Goal: Task Accomplishment & Management: Manage account settings

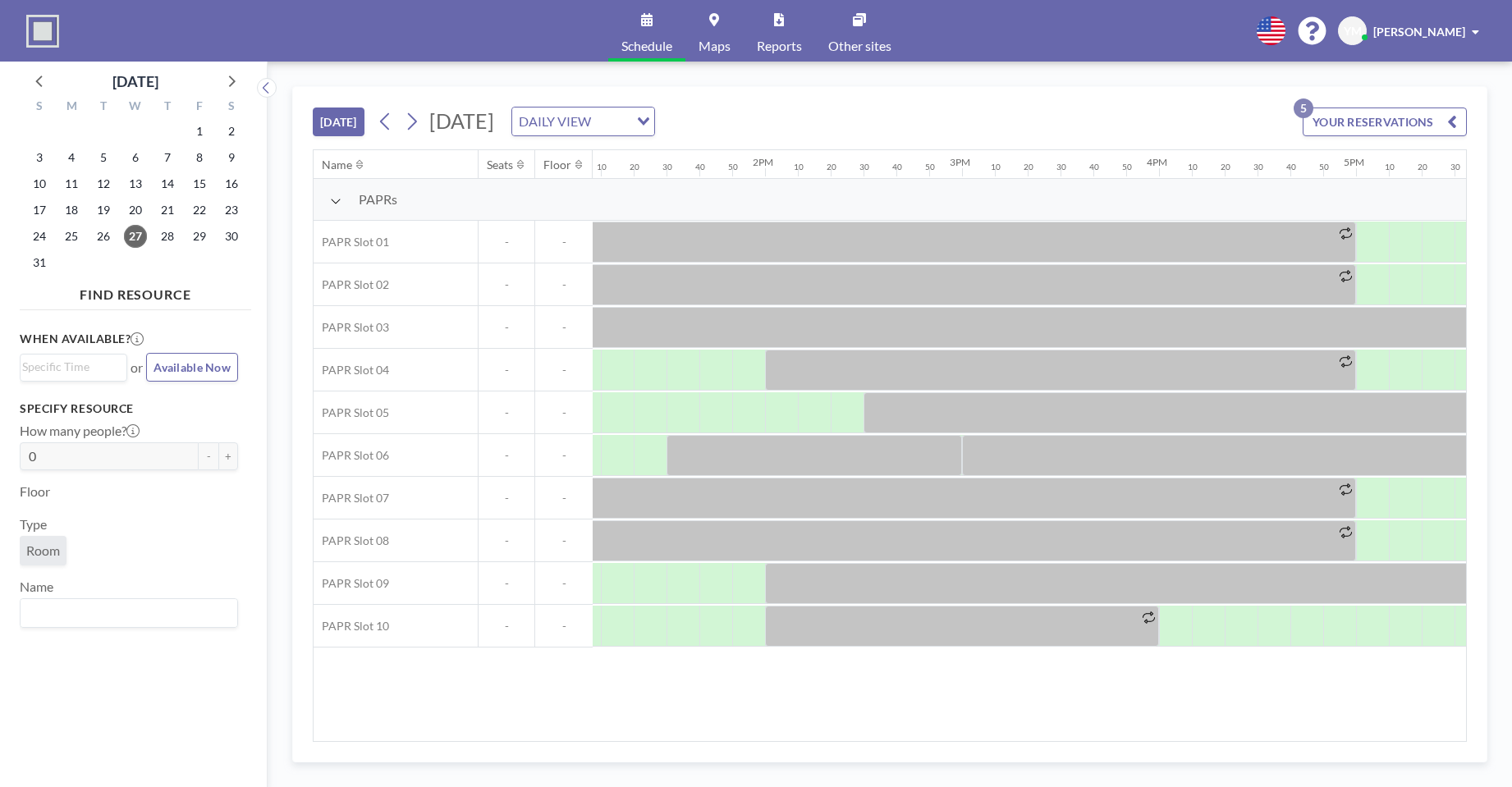
scroll to position [0, 2611]
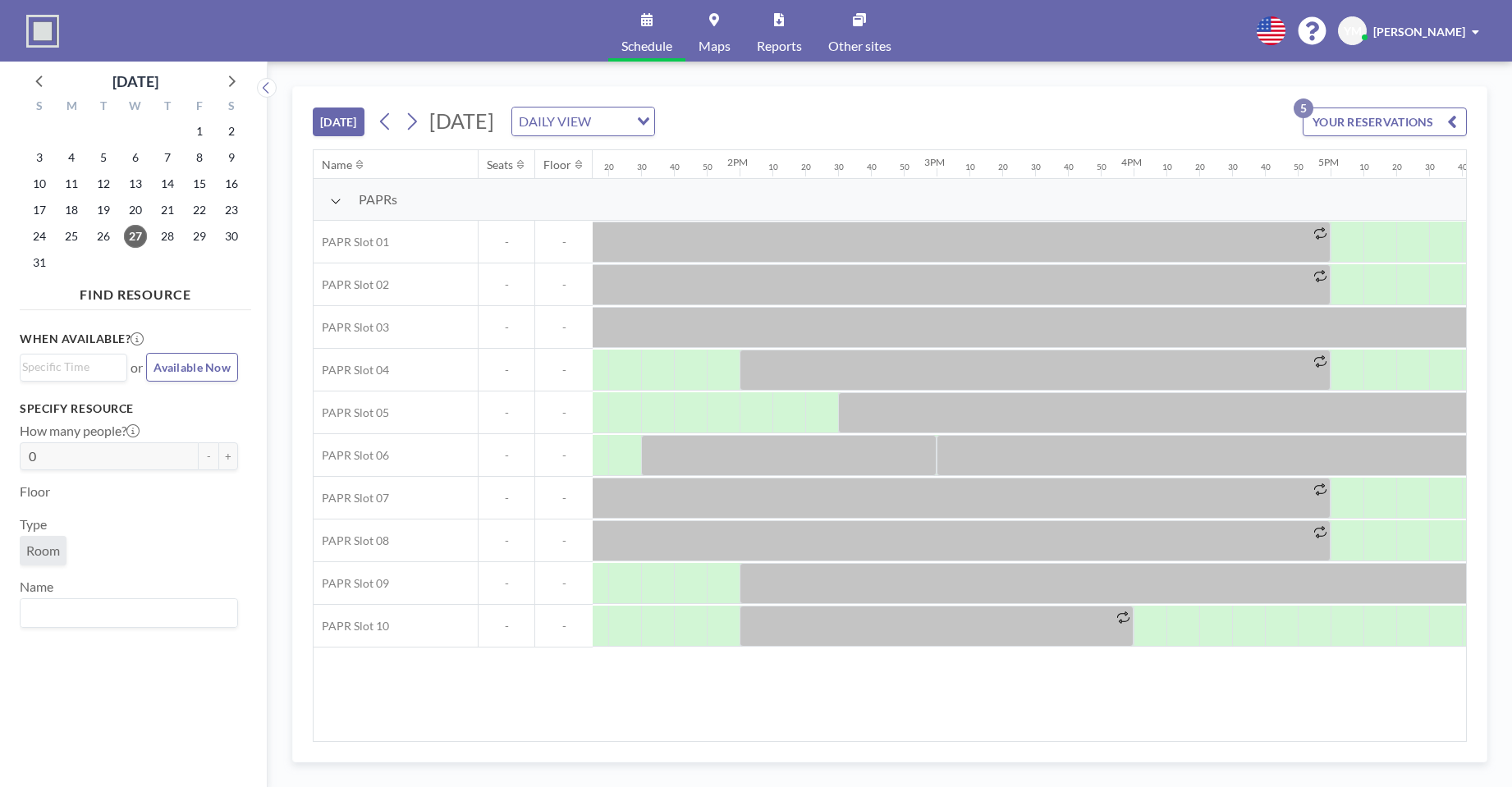
drag, startPoint x: 1049, startPoint y: 742, endPoint x: 1106, endPoint y: 736, distance: 57.3
click at [1106, 736] on div "Name Seats Floor 12AM 10 20 30 40 50 1AM 10 20 30 40 50 2AM 10 20 30 40 50 3AM …" at bounding box center [890, 446] width 1155 height 592
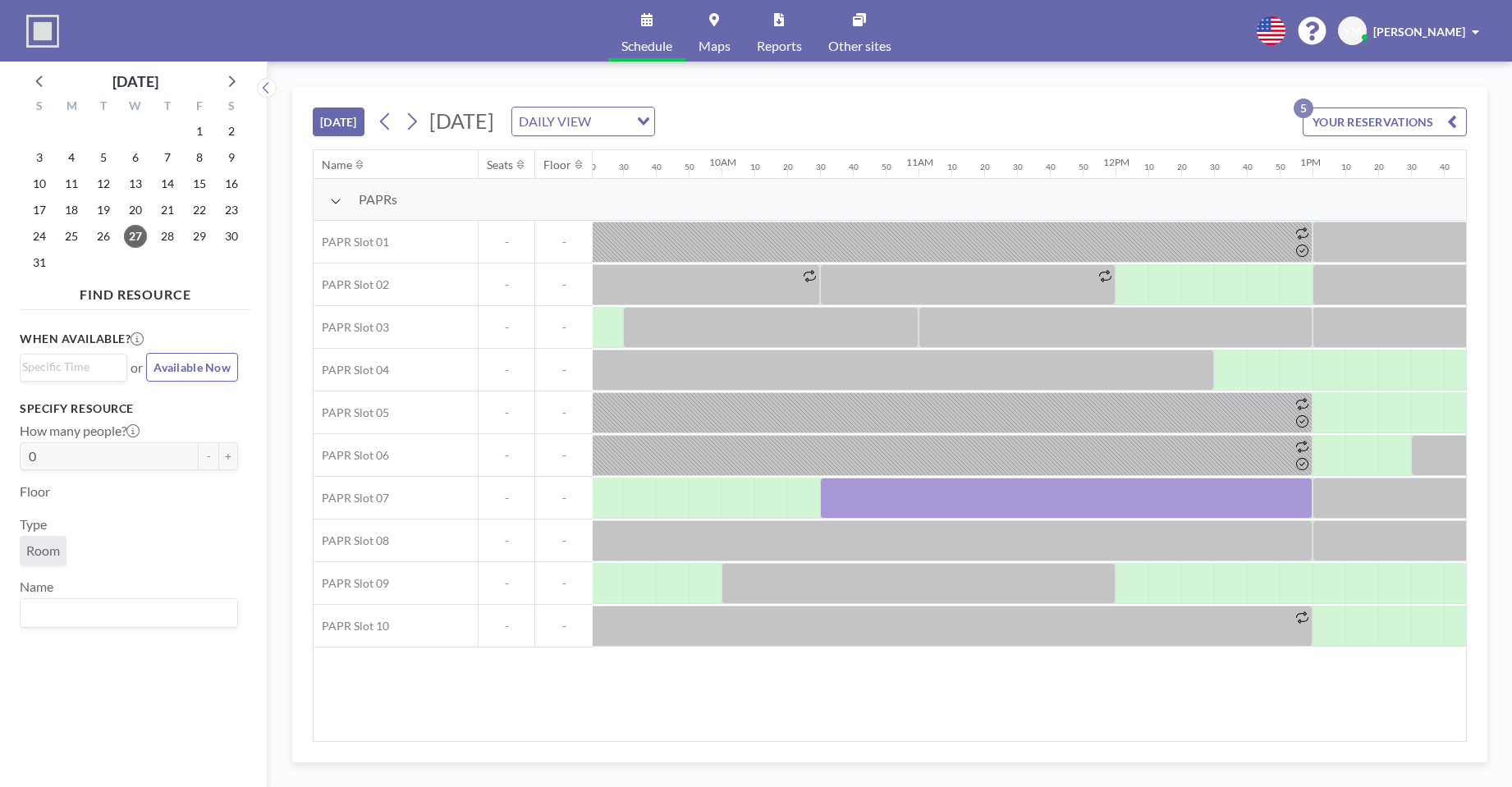
scroll to position [0, 1809]
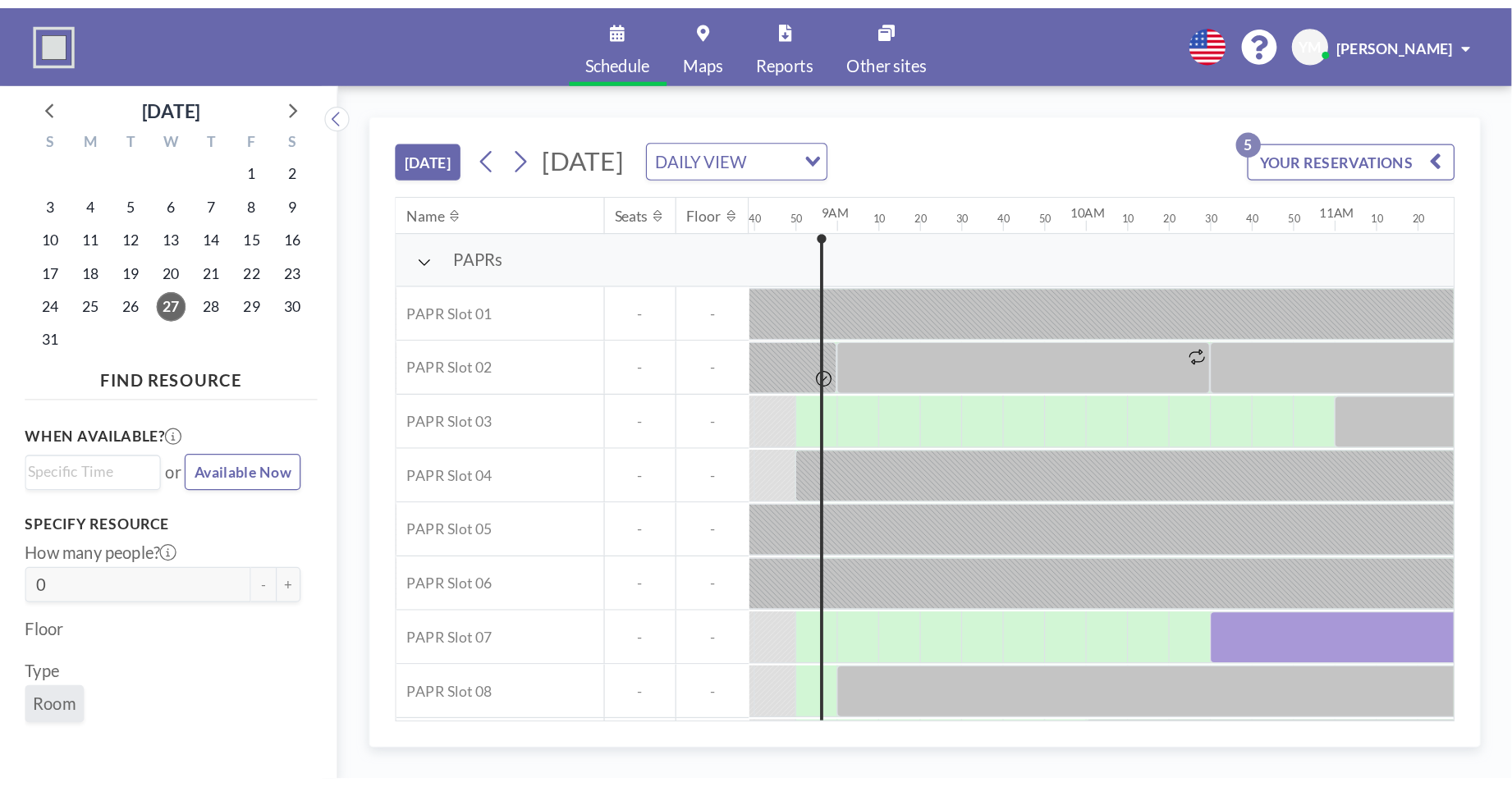
scroll to position [0, 1708]
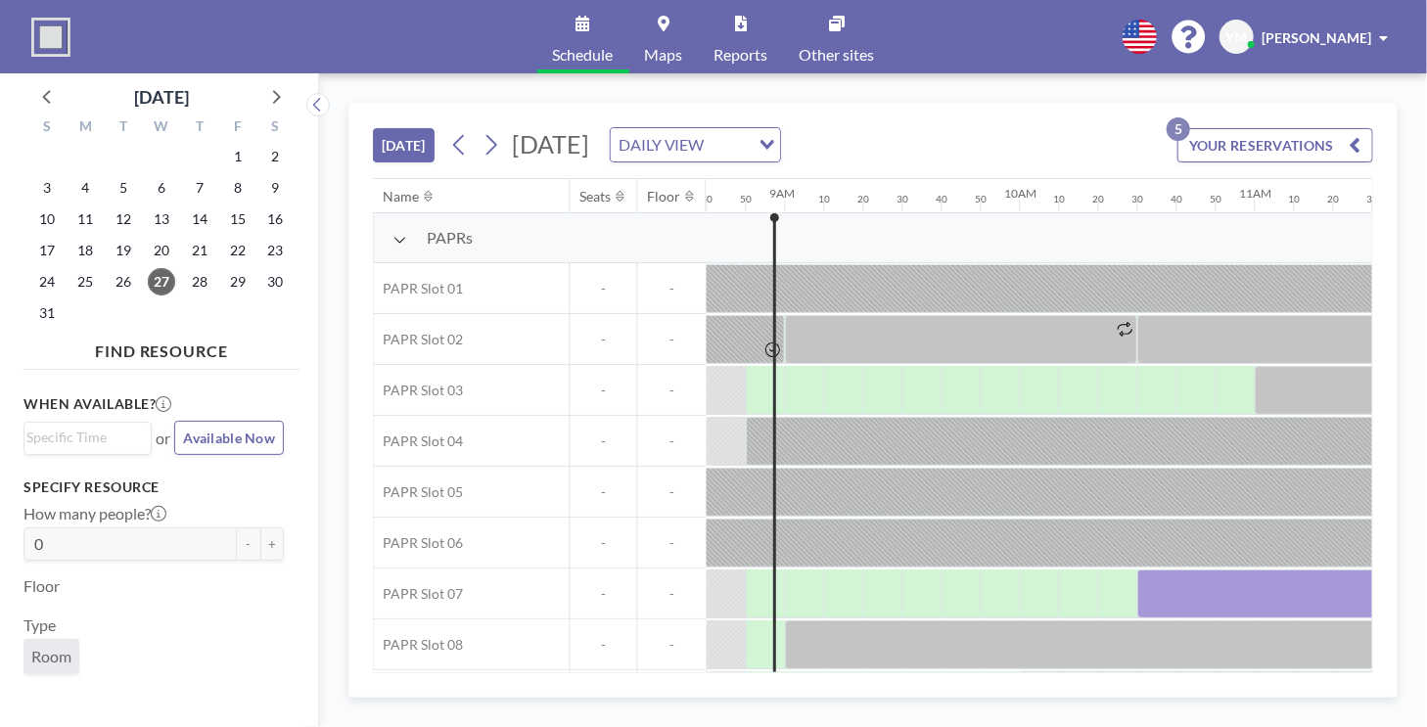
click at [1131, 120] on div "TODAY Wednesday, August 27, 2025 DAILY VIEW Loading... YOUR RESERVATIONS 5" at bounding box center [873, 141] width 1000 height 74
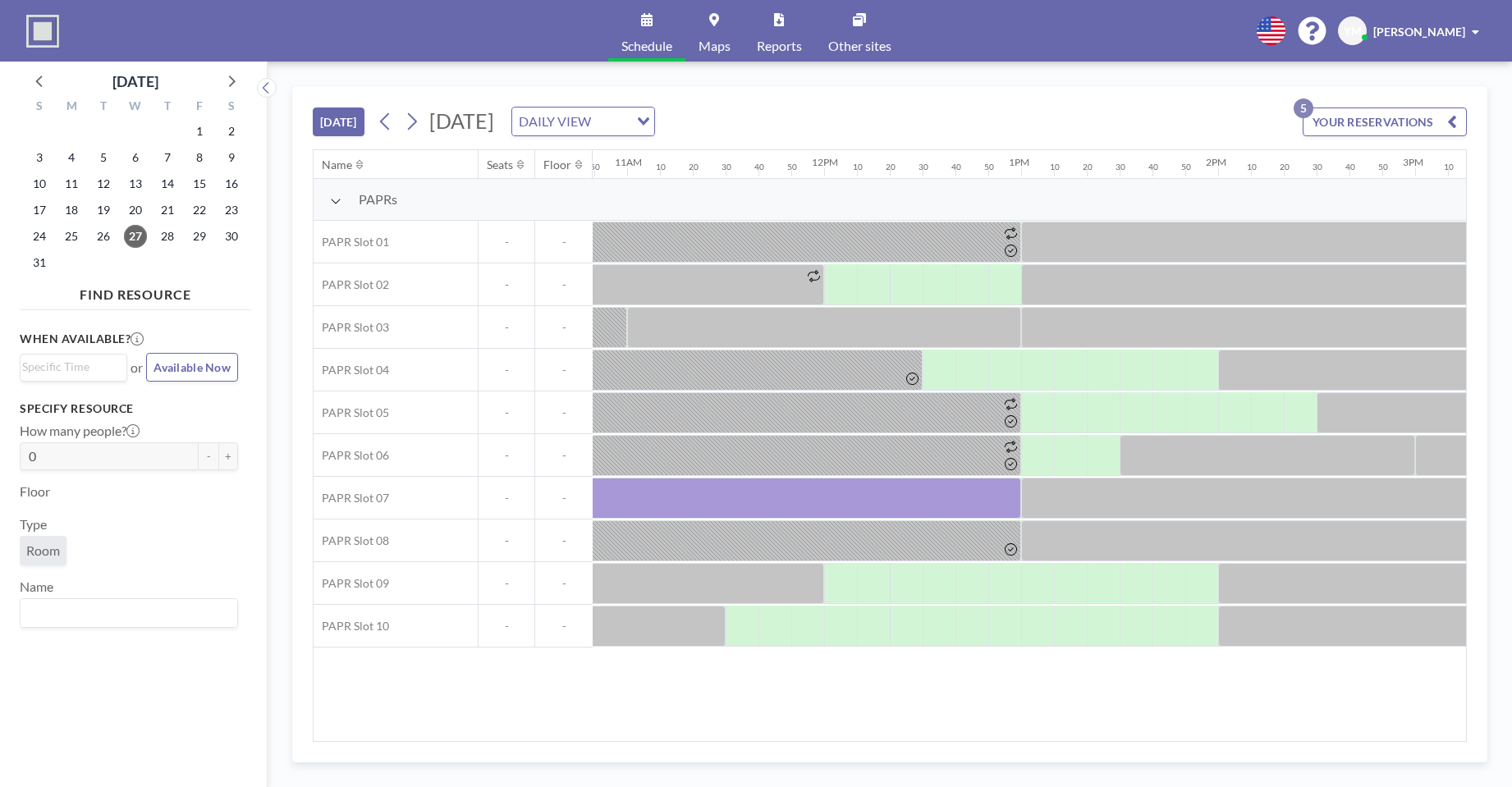
scroll to position [0, 2187]
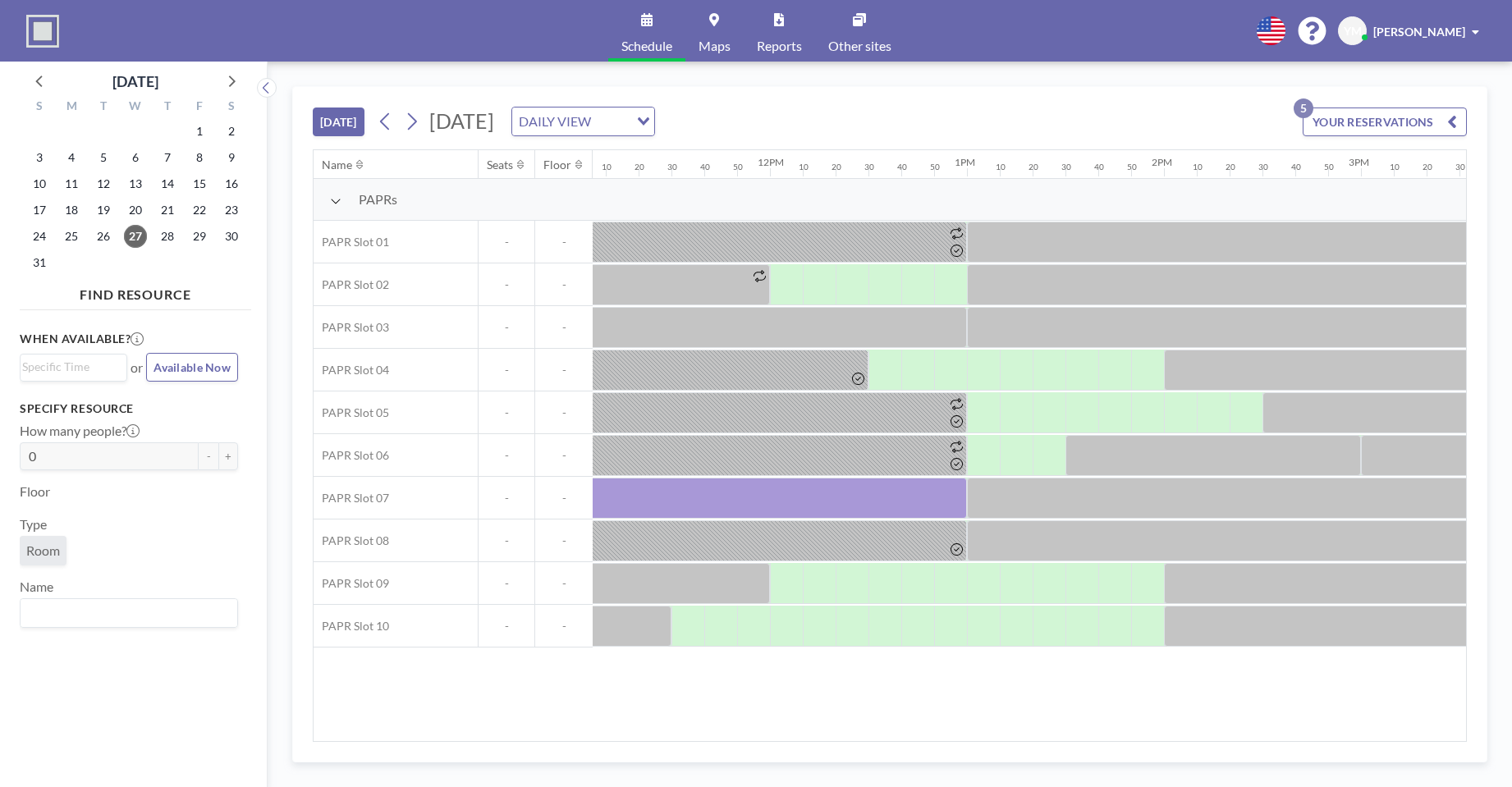
click at [1197, 122] on button "YOUR RESERVATIONS 5" at bounding box center [1385, 122] width 164 height 29
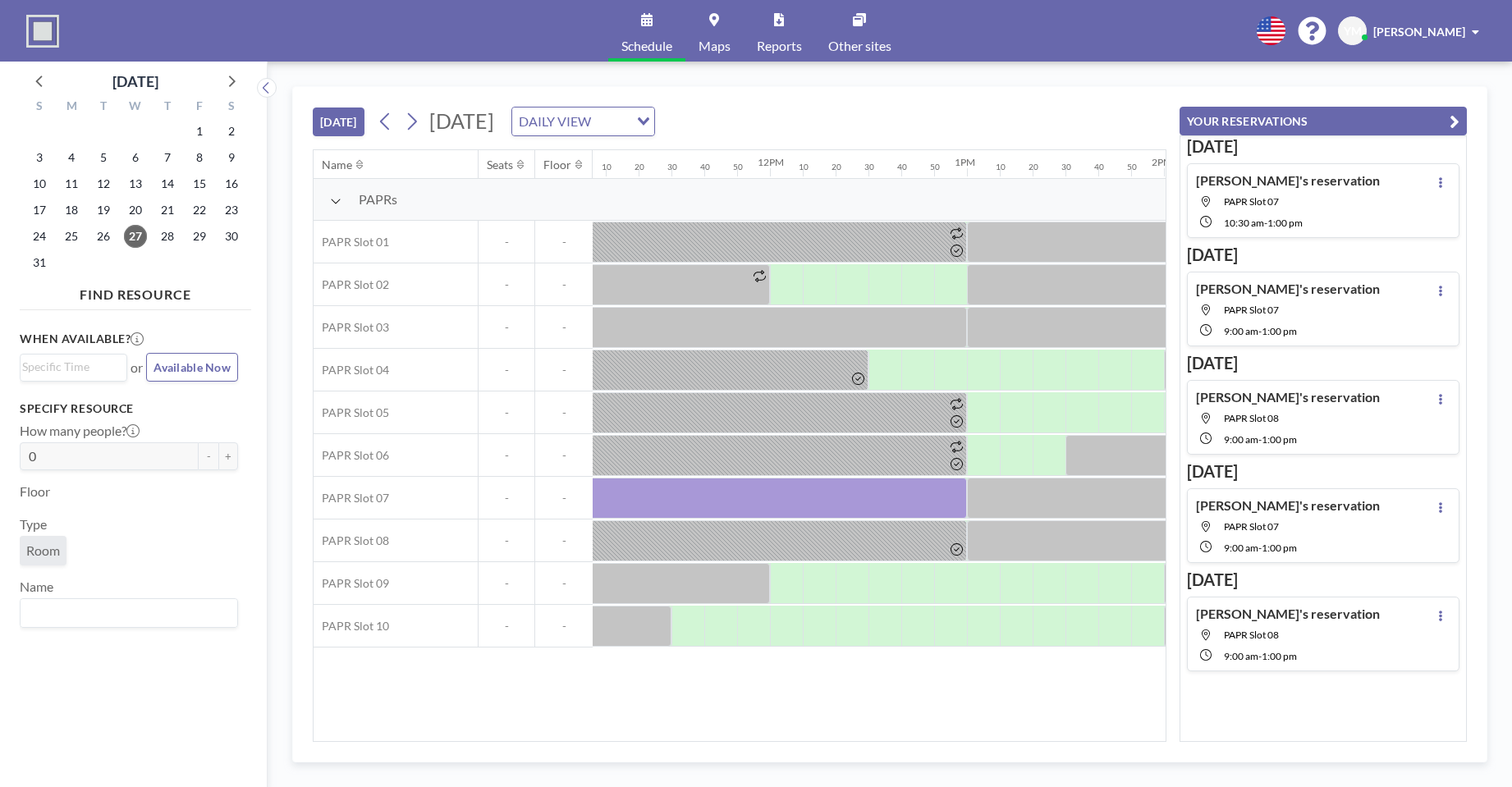
click at [1197, 126] on icon "button" at bounding box center [1455, 121] width 10 height 19
